Goal: Task Accomplishment & Management: Complete application form

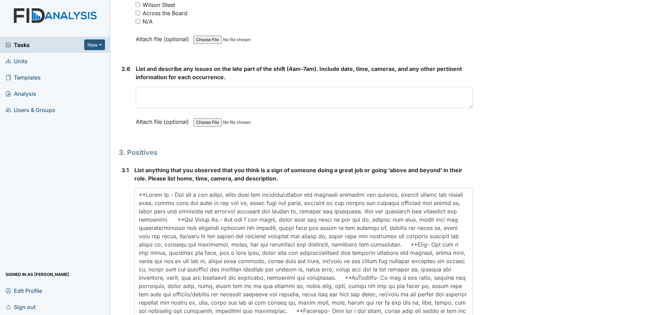
scroll to position [1898, 0]
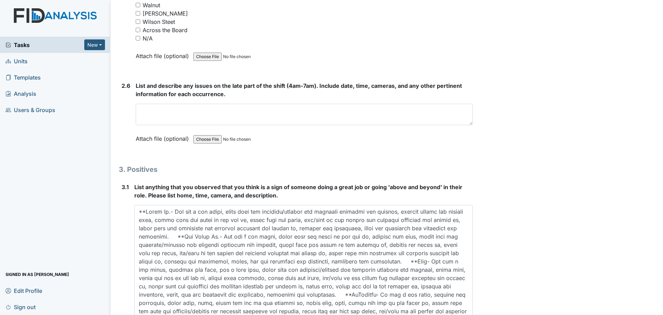
click at [137, 37] on input "N/A" at bounding box center [138, 38] width 4 height 4
checkbox input "true"
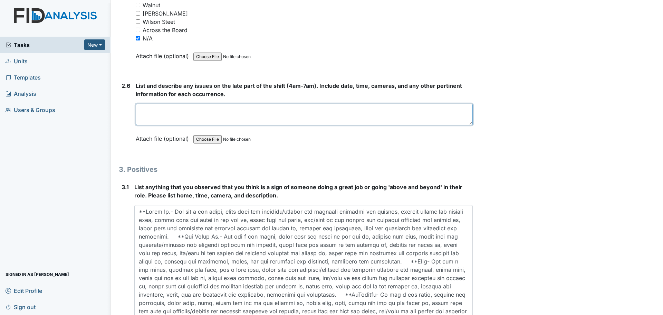
click at [277, 122] on textarea at bounding box center [304, 114] width 337 height 21
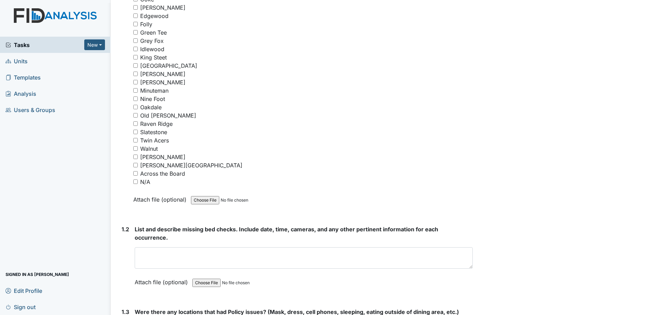
scroll to position [170, 0]
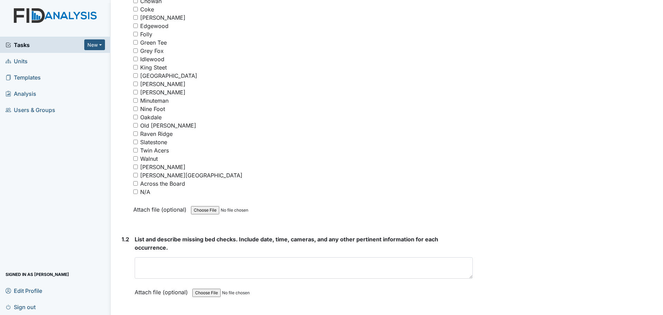
type textarea "Staff finished cleaning and assisted residents."
click at [136, 192] on input "N/A" at bounding box center [135, 191] width 4 height 4
checkbox input "true"
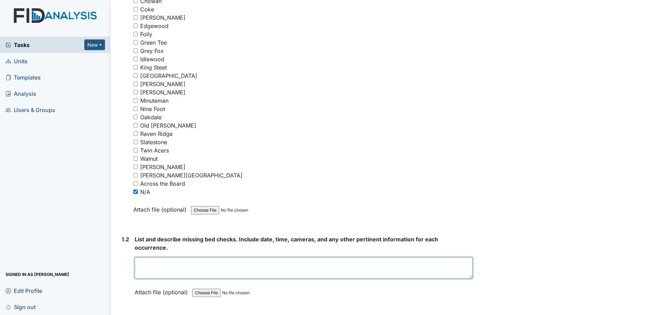
click at [238, 264] on textarea at bounding box center [304, 267] width 338 height 21
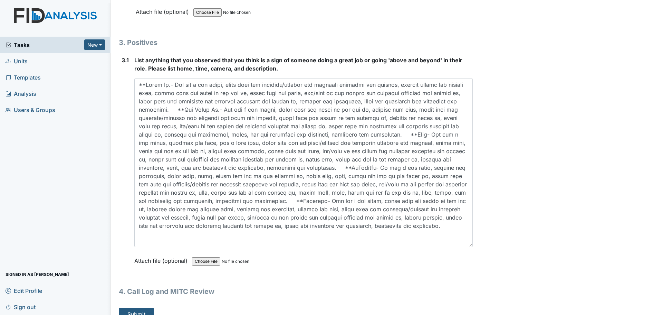
scroll to position [2036, 0]
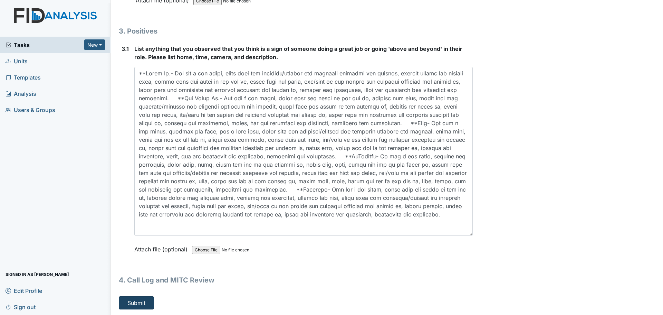
type textarea "Everyone did their bed checks."
click at [142, 304] on button "Submit" at bounding box center [136, 302] width 35 height 13
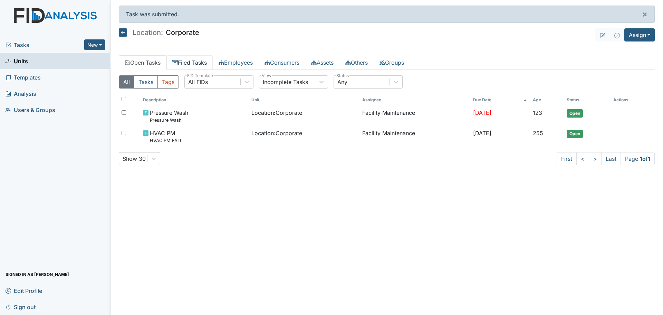
click at [197, 63] on link "Filed Tasks" at bounding box center [190, 62] width 46 height 15
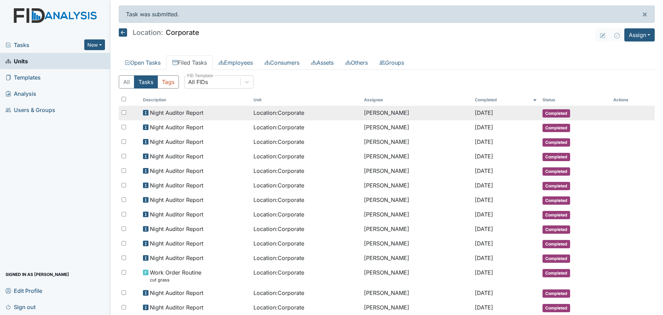
click at [196, 116] on span "Night Auditor Report" at bounding box center [177, 113] width 54 height 8
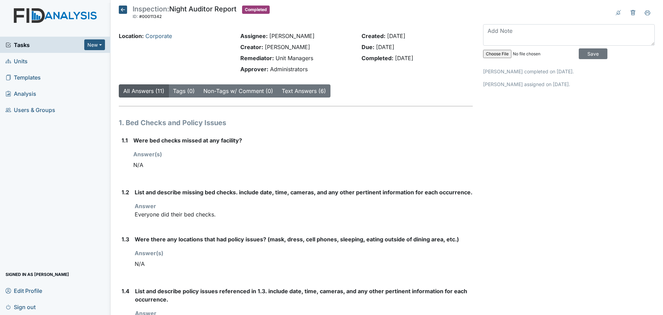
click at [118, 37] on div "Location: Corporate" at bounding box center [175, 54] width 122 height 44
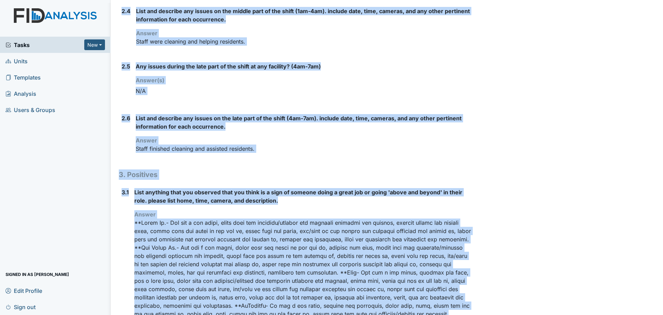
scroll to position [623, 0]
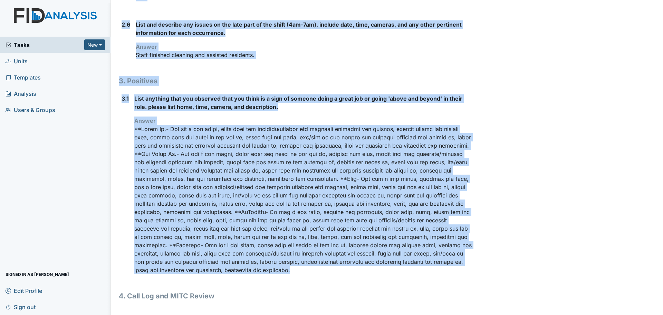
drag, startPoint x: 119, startPoint y: 36, endPoint x: 309, endPoint y: 273, distance: 303.6
copy div "Location: Corporate Assignee: Linda Candelario Creator: Linda Candelario Remedi…"
